Goal: Navigation & Orientation: Understand site structure

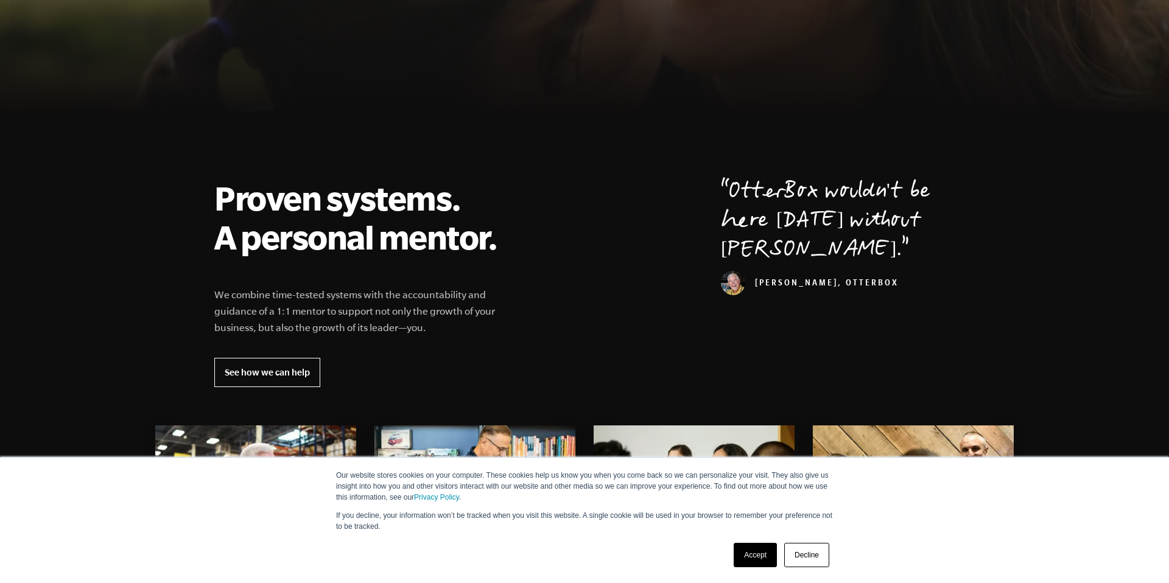
scroll to position [517, 0]
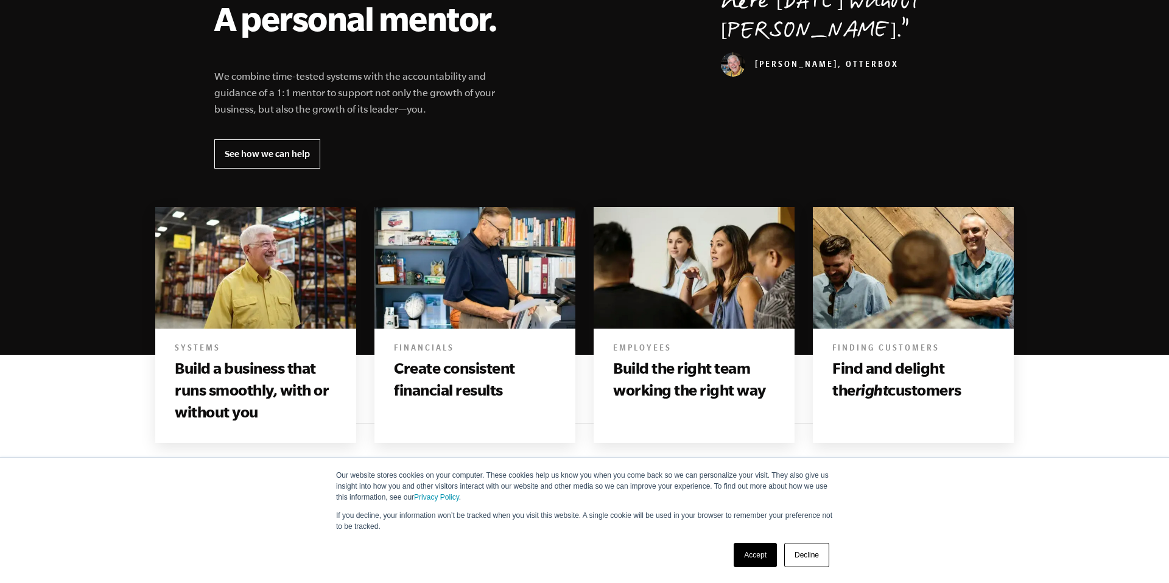
click at [761, 561] on link "Accept" at bounding box center [755, 555] width 43 height 24
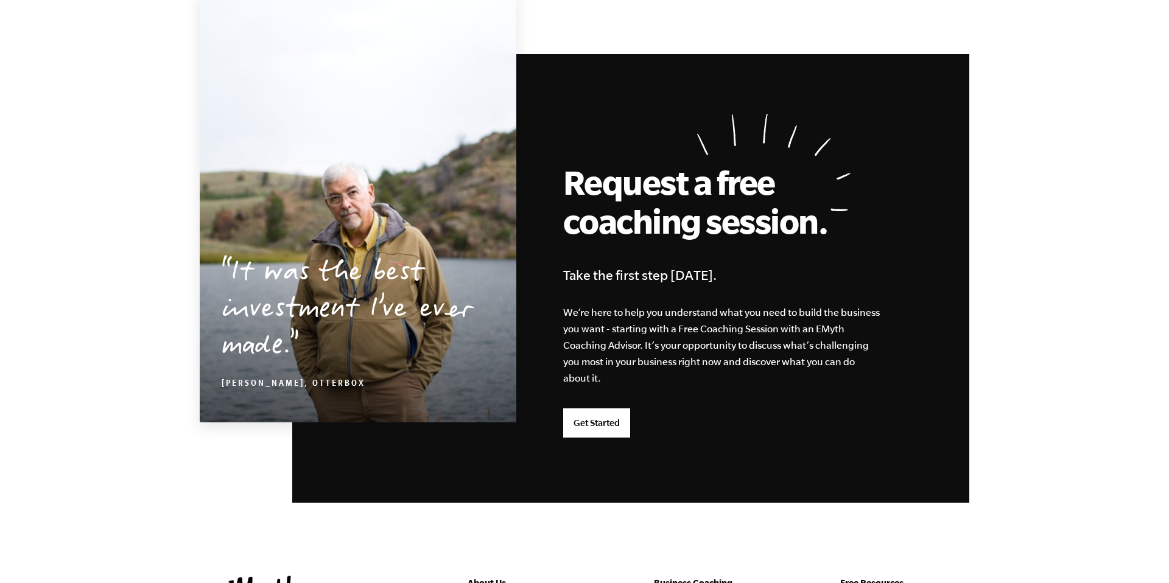
scroll to position [3169, 0]
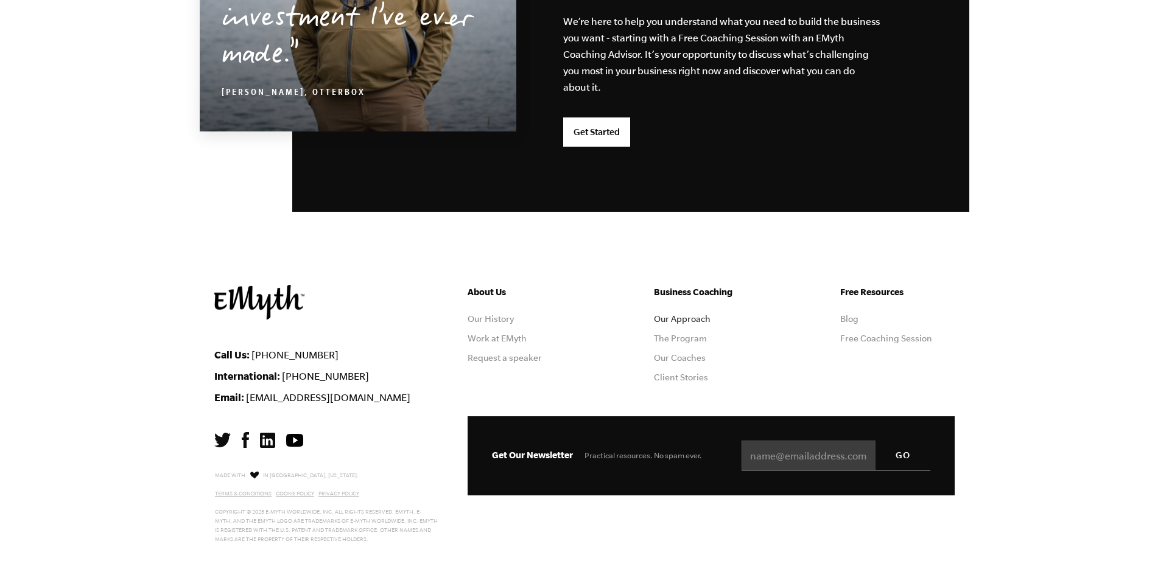
click at [660, 315] on link "Our Approach" at bounding box center [682, 319] width 57 height 10
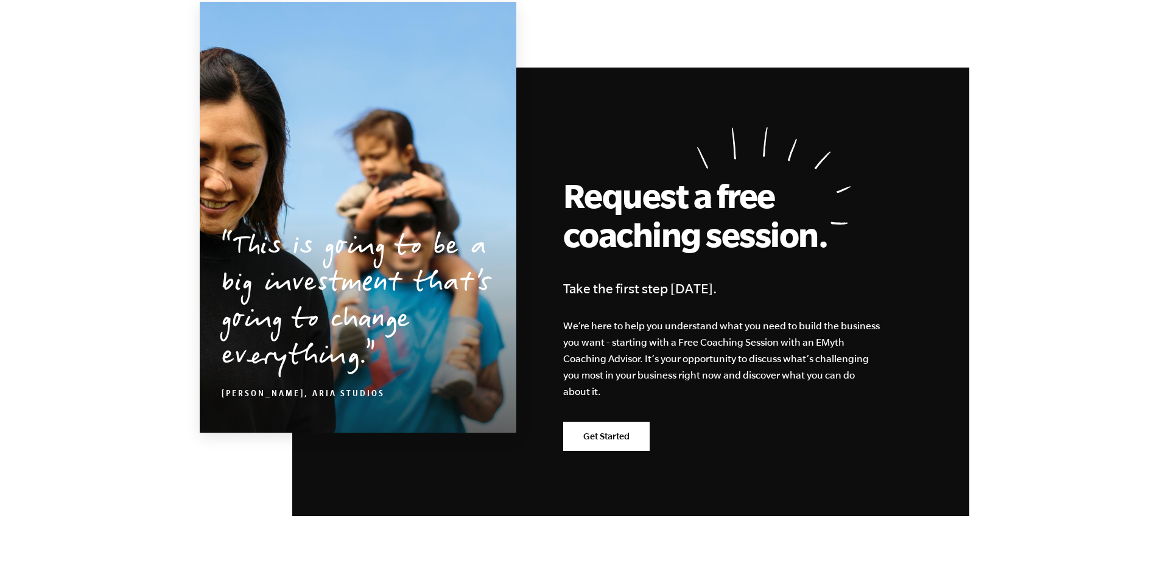
scroll to position [3799, 0]
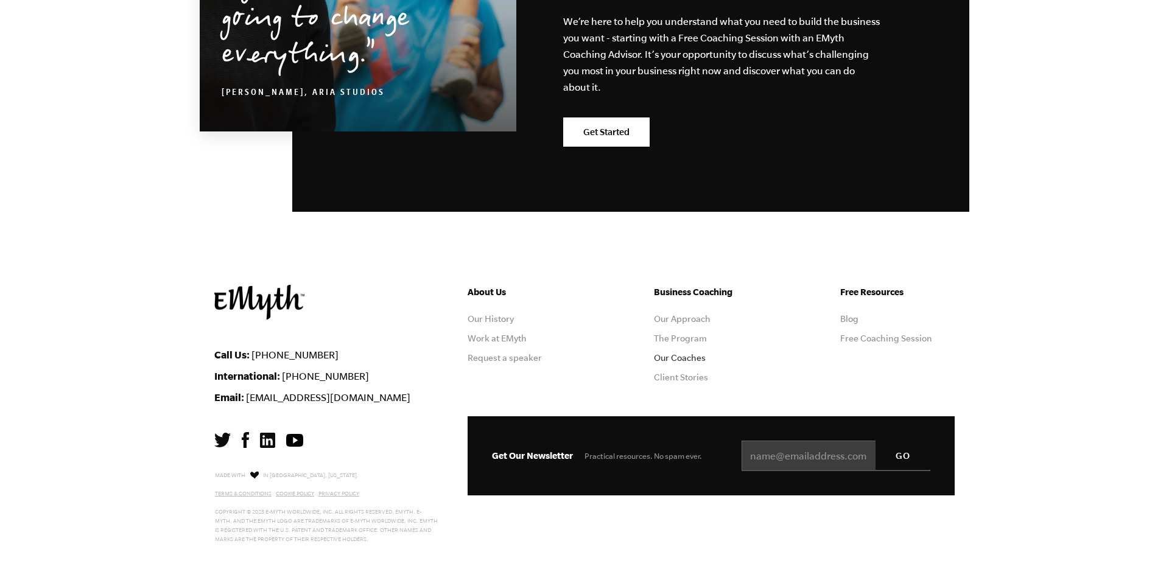
click at [687, 359] on link "Our Coaches" at bounding box center [680, 358] width 52 height 10
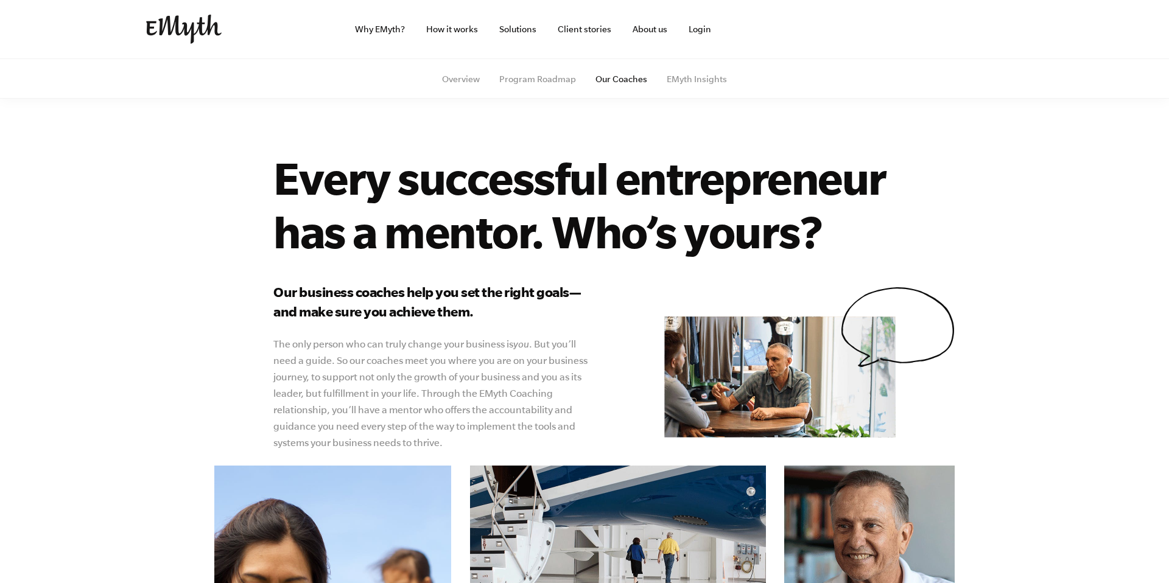
click at [179, 27] on img at bounding box center [183, 29] width 75 height 29
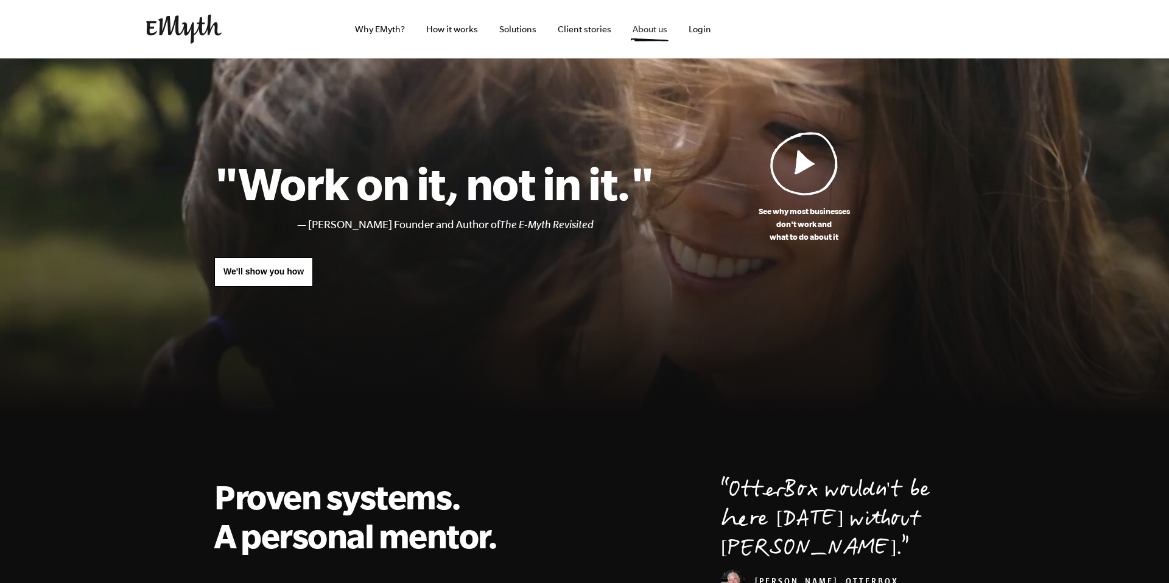
click at [643, 36] on link "About us" at bounding box center [650, 29] width 54 height 58
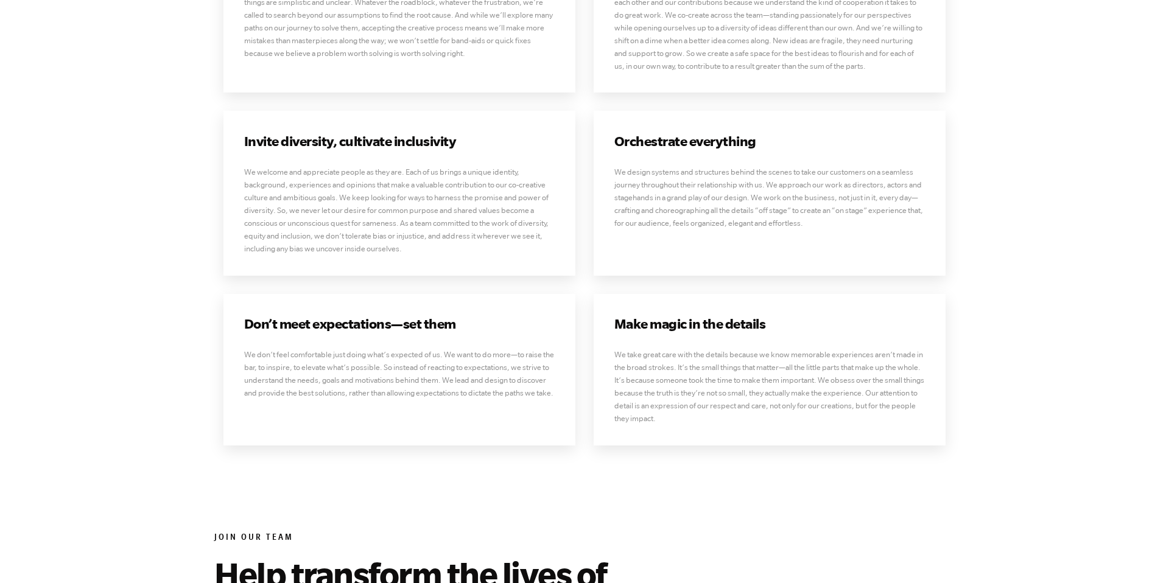
scroll to position [3358, 0]
